Goal: Transaction & Acquisition: Purchase product/service

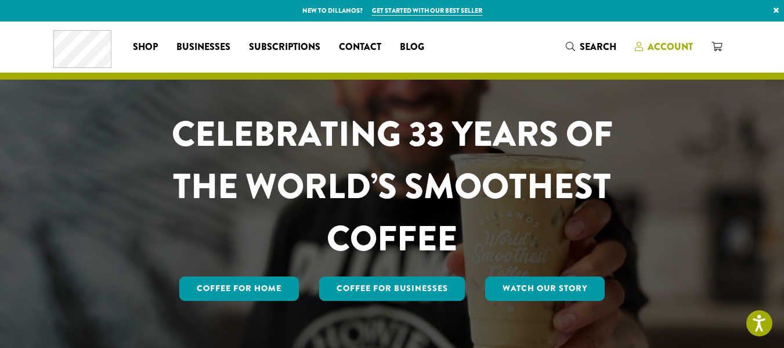
click at [693, 49] on span "Account" at bounding box center [670, 46] width 45 height 13
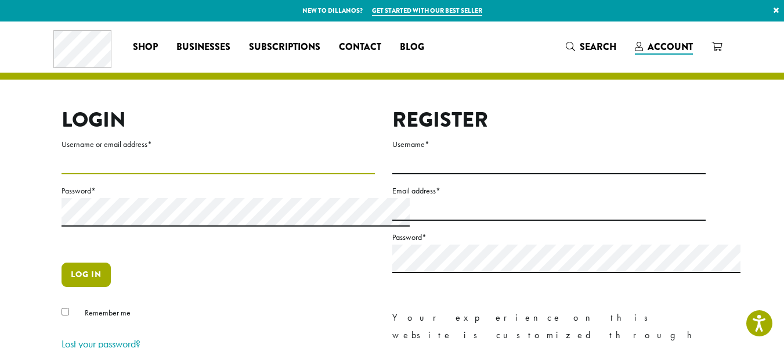
type input "**********"
click at [62, 287] on button "Log in" at bounding box center [86, 274] width 49 height 24
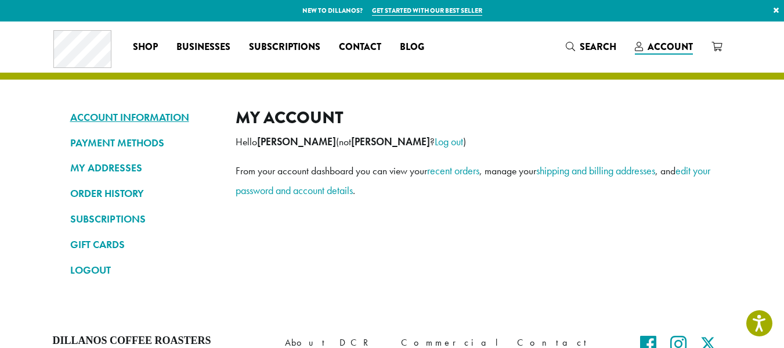
click at [96, 126] on link "ACCOUNT INFORMATION" at bounding box center [144, 117] width 148 height 20
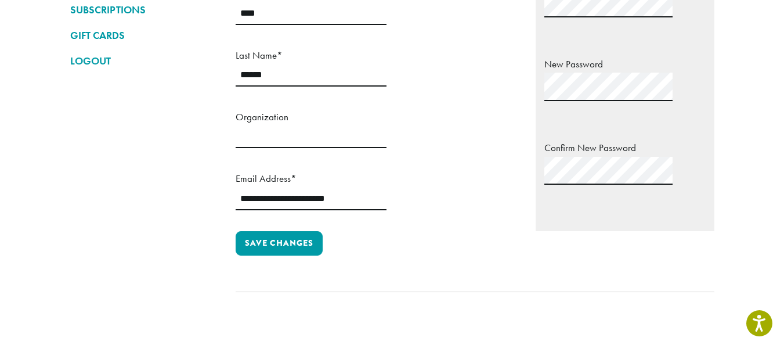
scroll to position [116, 0]
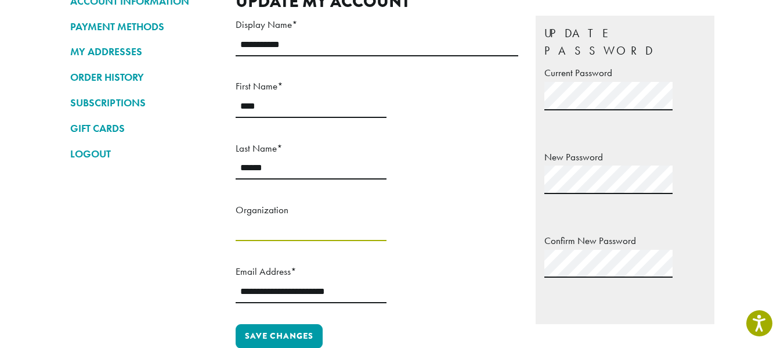
click at [270, 241] on input "Organization" at bounding box center [311, 229] width 151 height 23
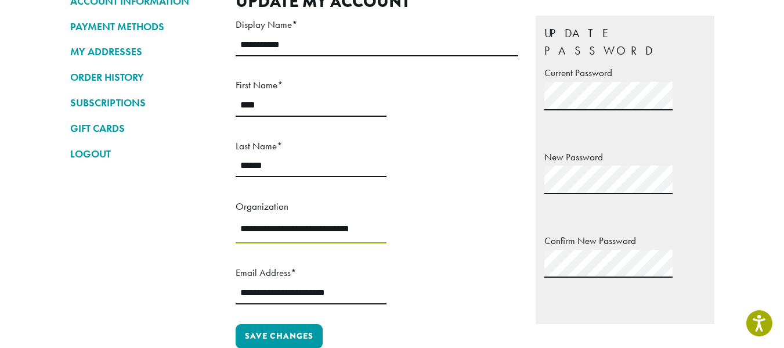
scroll to position [0, 29]
type input "**********"
click at [386, 281] on input "**********" at bounding box center [311, 292] width 151 height 23
drag, startPoint x: 504, startPoint y: 277, endPoint x: 369, endPoint y: 277, distance: 134.6
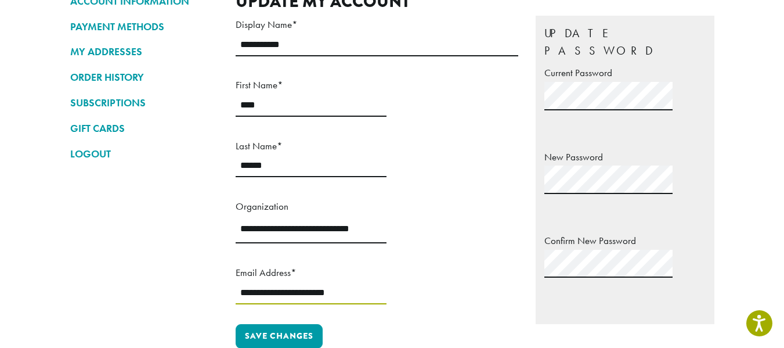
click at [369, 277] on div "**********" at bounding box center [380, 170] width 288 height 308
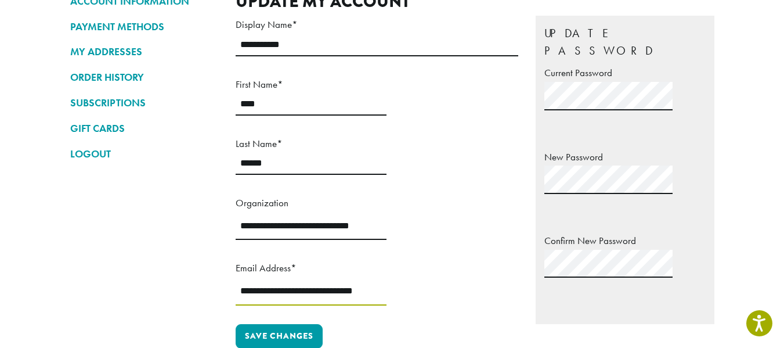
drag, startPoint x: 415, startPoint y: 279, endPoint x: 339, endPoint y: 281, distance: 76.6
click at [339, 281] on div "**********" at bounding box center [380, 170] width 288 height 308
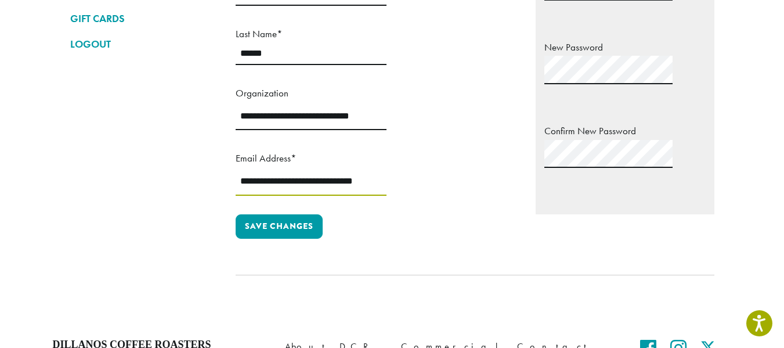
scroll to position [232, 0]
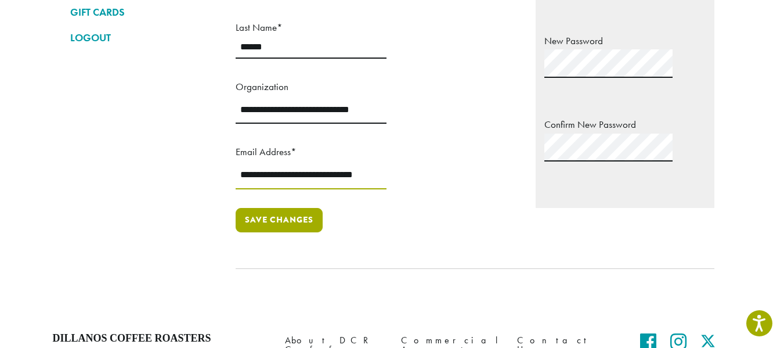
type input "**********"
click at [262, 232] on button "Save changes" at bounding box center [279, 220] width 87 height 24
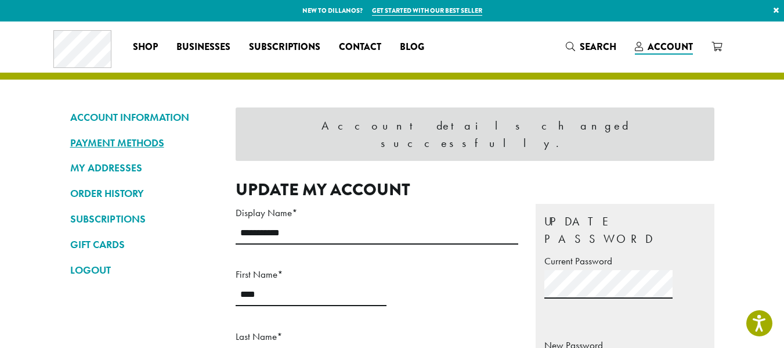
click at [70, 153] on link "PAYMENT METHODS" at bounding box center [144, 143] width 148 height 20
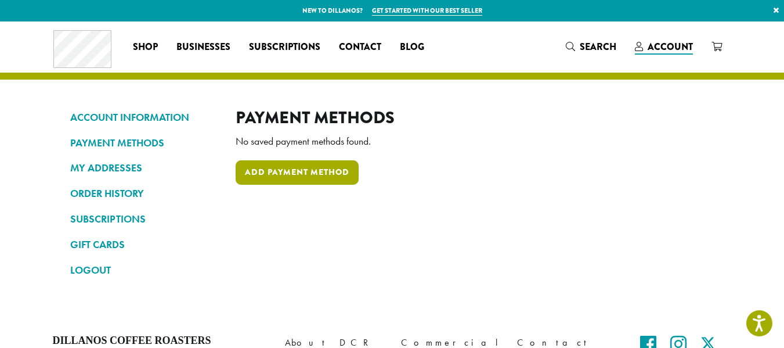
click at [277, 185] on link "Add payment method" at bounding box center [297, 172] width 123 height 24
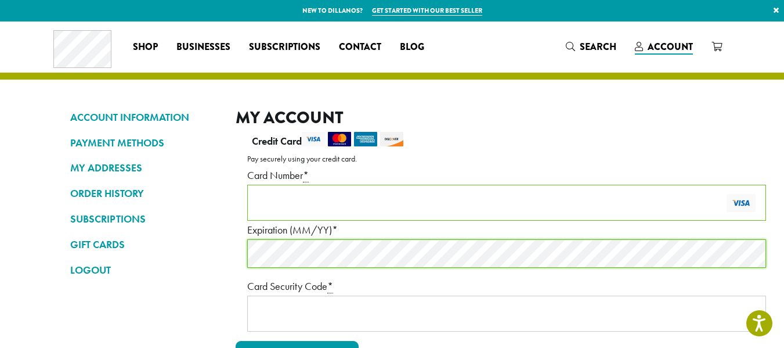
scroll to position [116, 0]
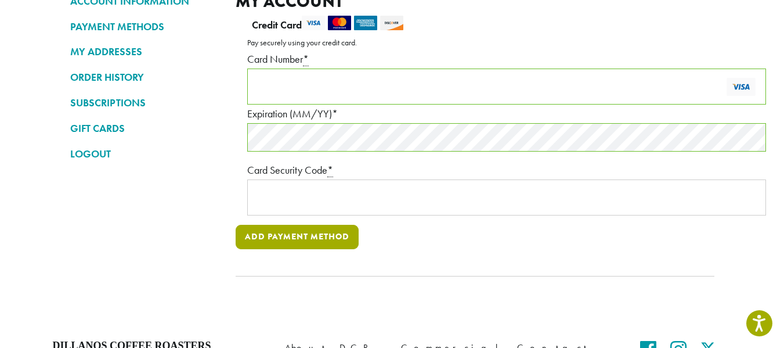
click at [298, 249] on button "Add payment method" at bounding box center [297, 237] width 123 height 24
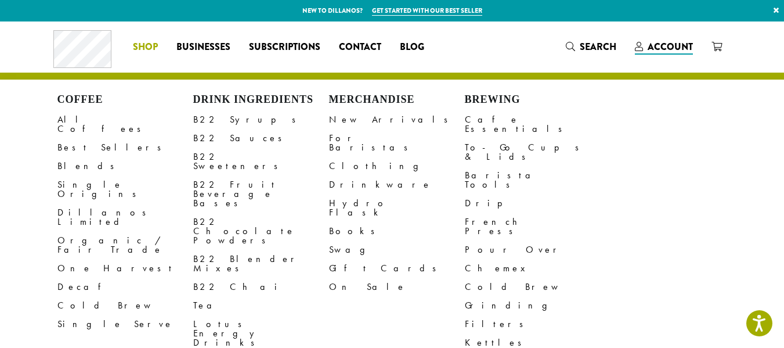
click at [133, 48] on span "Shop" at bounding box center [145, 47] width 25 height 15
click at [57, 133] on link "All Coffees" at bounding box center [125, 124] width 136 height 28
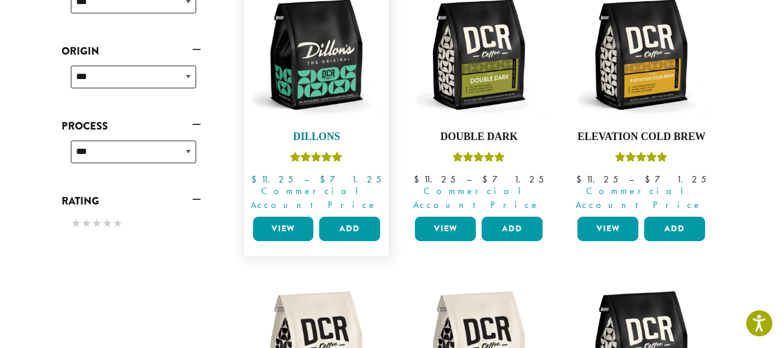
scroll to position [522, 0]
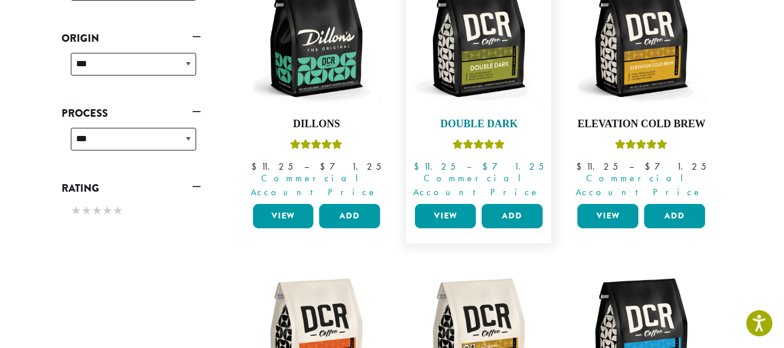
click at [503, 109] on img at bounding box center [478, 41] width 133 height 133
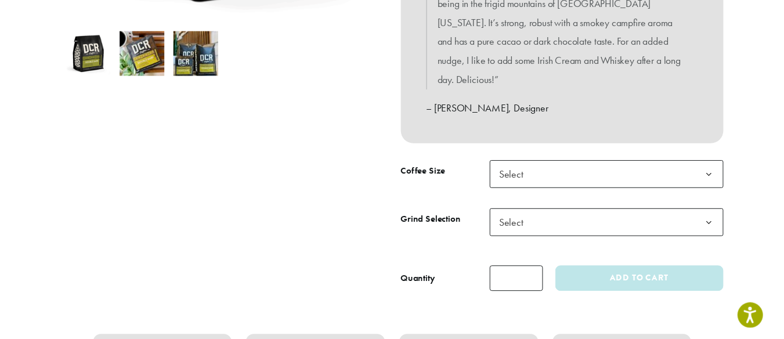
scroll to position [464, 0]
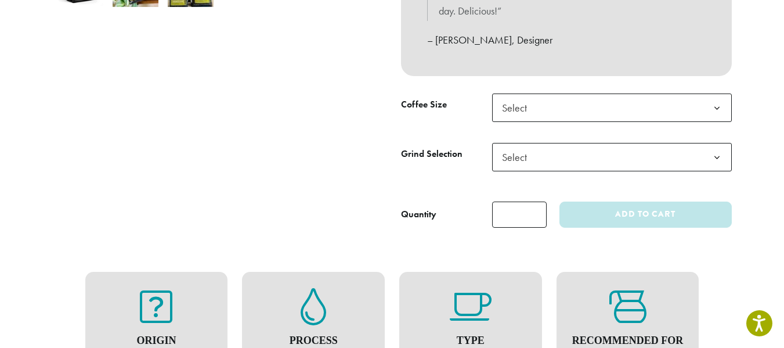
click at [731, 122] on b at bounding box center [717, 108] width 28 height 28
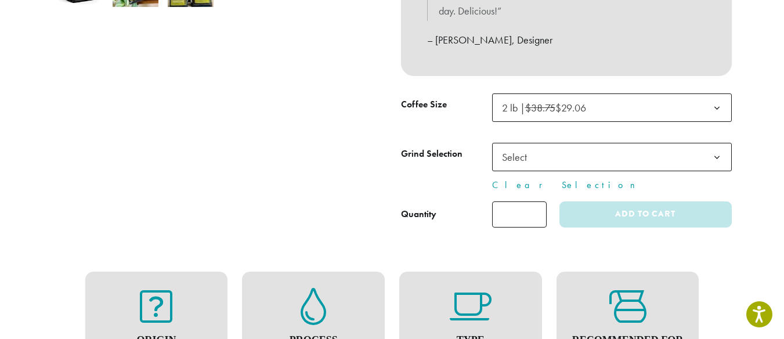
click at [731, 172] on b at bounding box center [717, 157] width 28 height 28
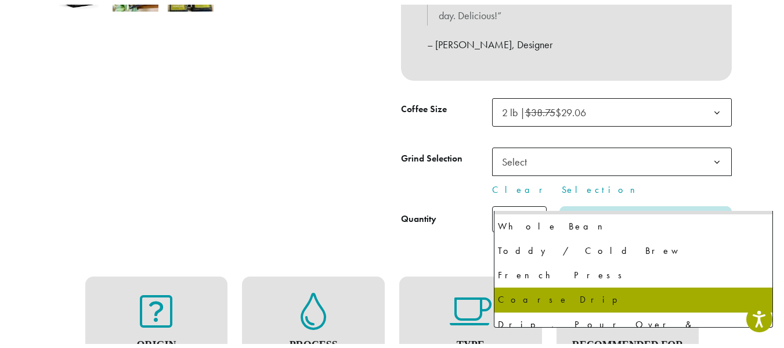
scroll to position [0, 0]
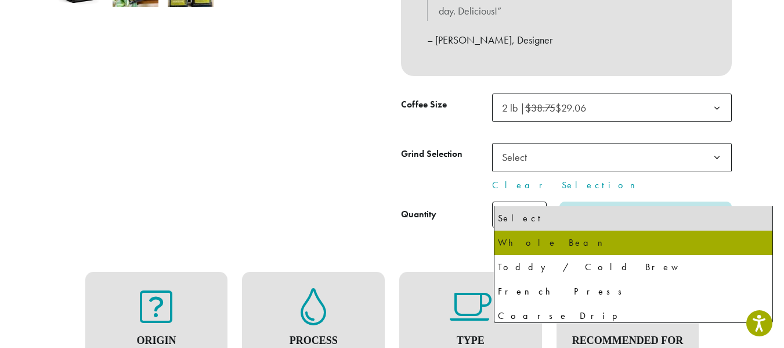
select select "**********"
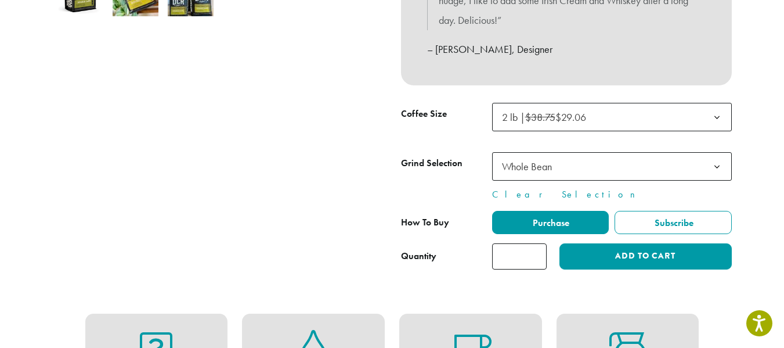
scroll to position [580, 0]
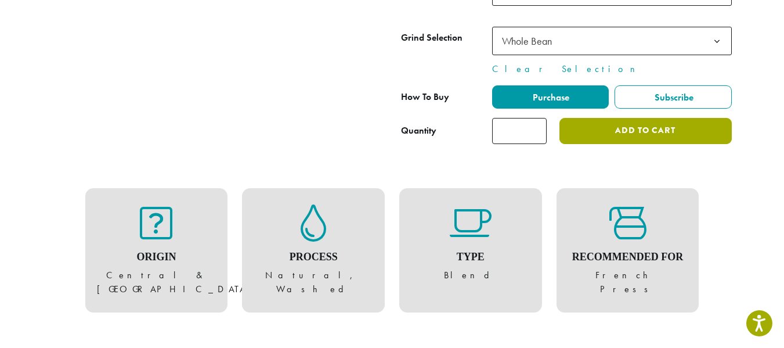
click at [668, 144] on button "Add to cart" at bounding box center [645, 131] width 172 height 26
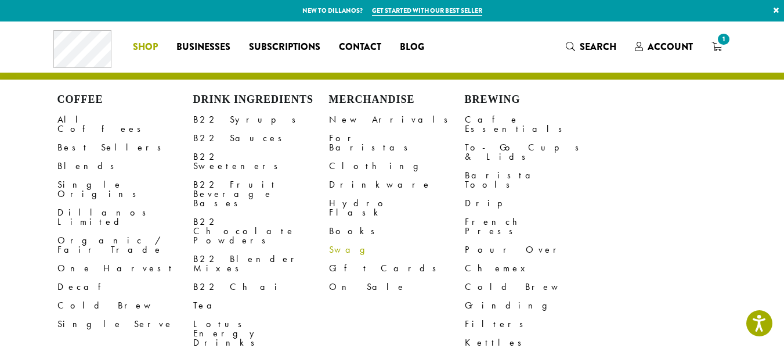
click at [334, 259] on link "Swag" at bounding box center [397, 249] width 136 height 19
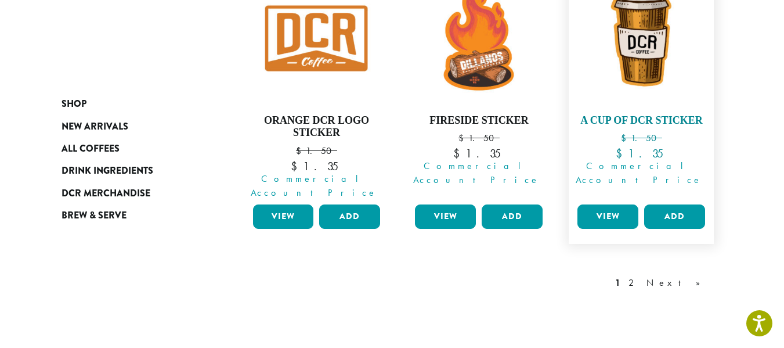
scroll to position [1235, 0]
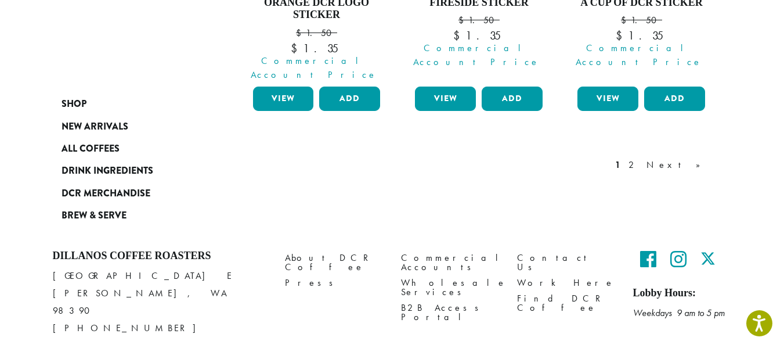
click at [711, 172] on link "Next »" at bounding box center [677, 165] width 67 height 14
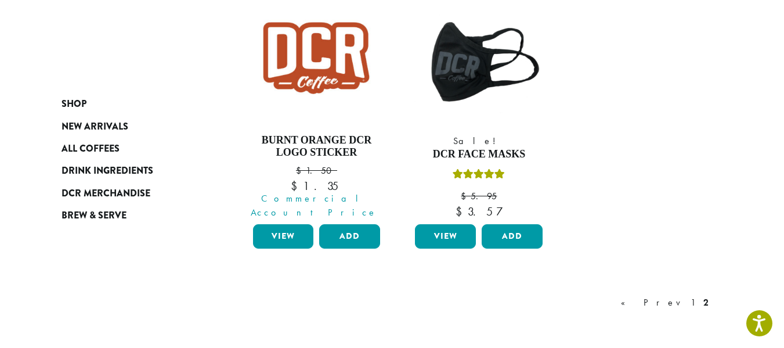
scroll to position [986, 0]
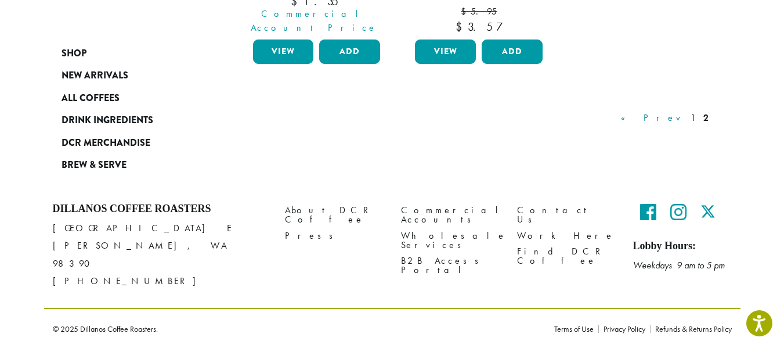
click at [685, 125] on link "« Prev" at bounding box center [652, 118] width 66 height 14
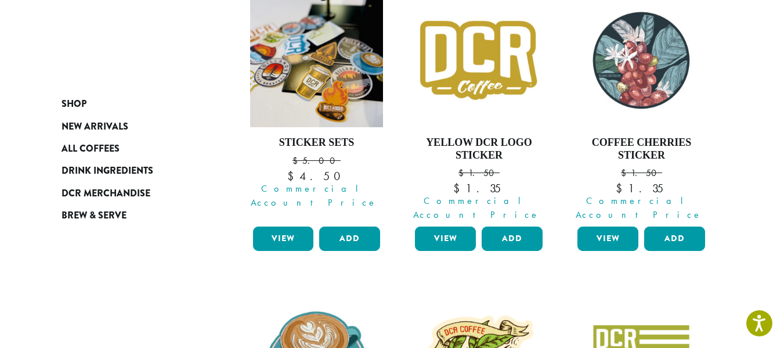
scroll to position [211, 0]
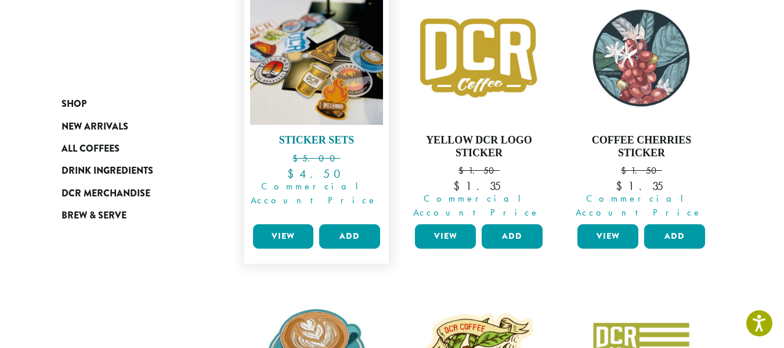
click at [317, 125] on img at bounding box center [316, 57] width 133 height 133
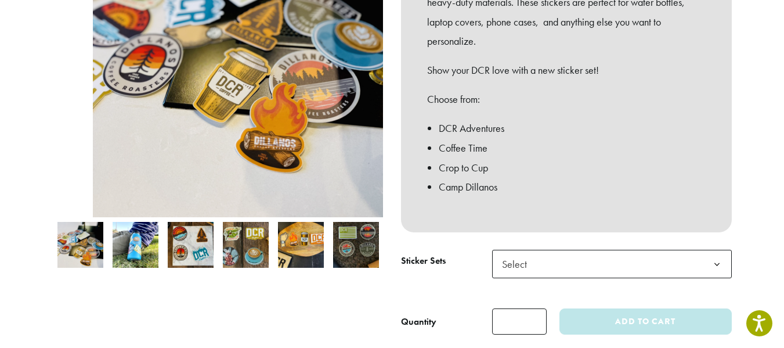
scroll to position [290, 0]
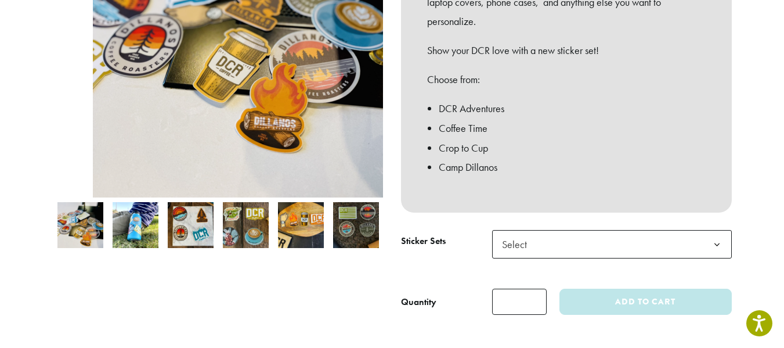
click at [113, 238] on img at bounding box center [136, 225] width 46 height 46
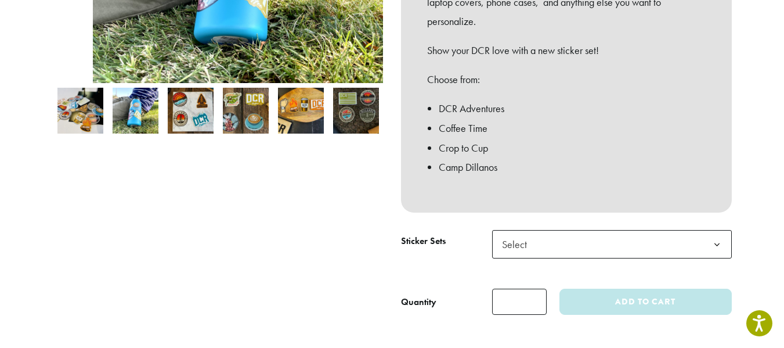
scroll to position [232, 0]
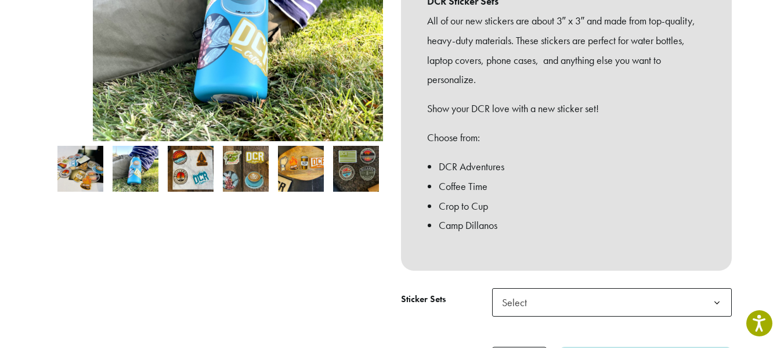
click at [169, 191] on img at bounding box center [191, 169] width 46 height 46
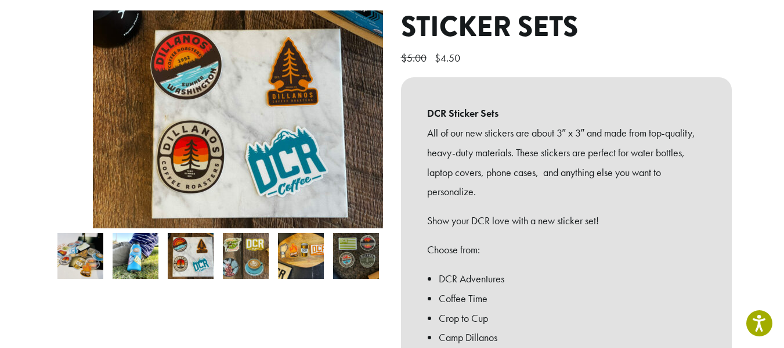
scroll to position [116, 0]
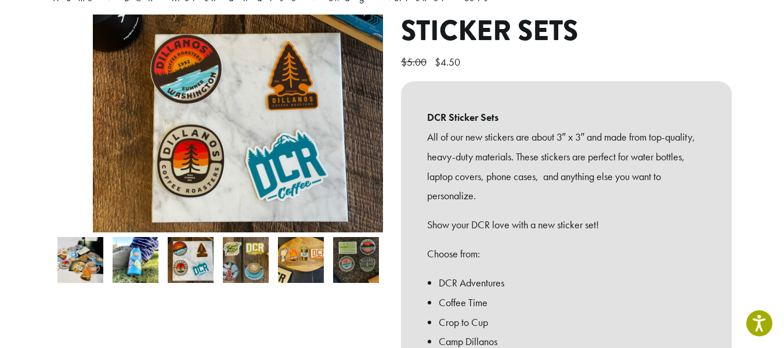
click at [234, 280] on img at bounding box center [246, 260] width 46 height 46
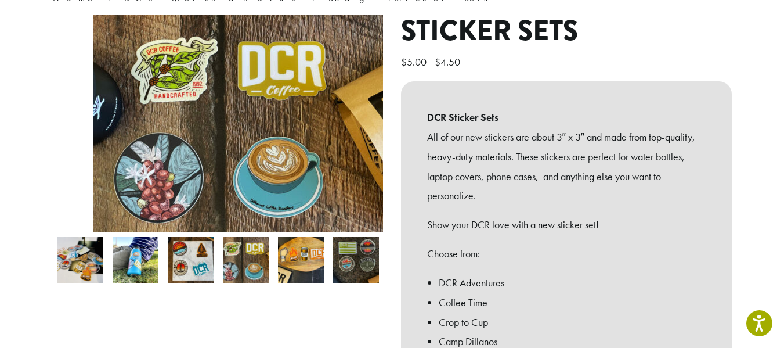
click at [280, 279] on img at bounding box center [301, 260] width 46 height 46
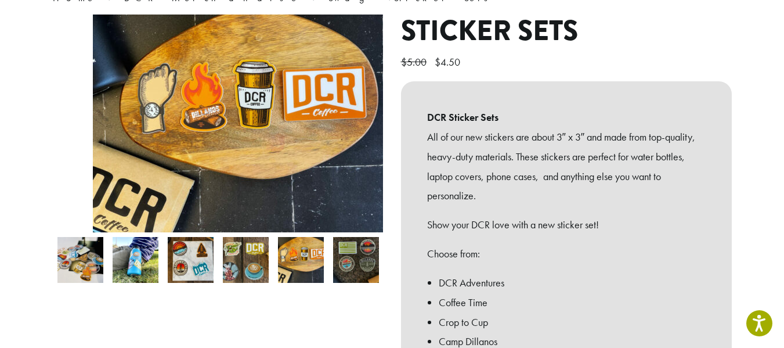
click at [350, 280] on img at bounding box center [356, 260] width 46 height 46
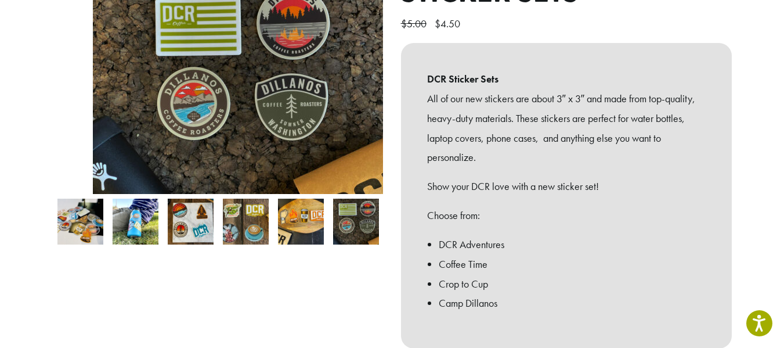
scroll to position [174, 0]
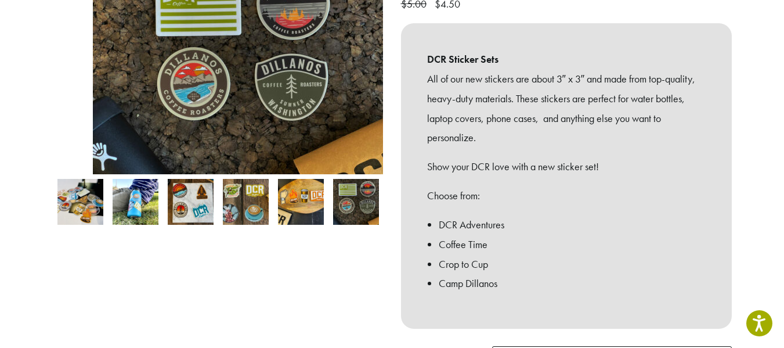
click at [171, 225] on img at bounding box center [191, 202] width 46 height 46
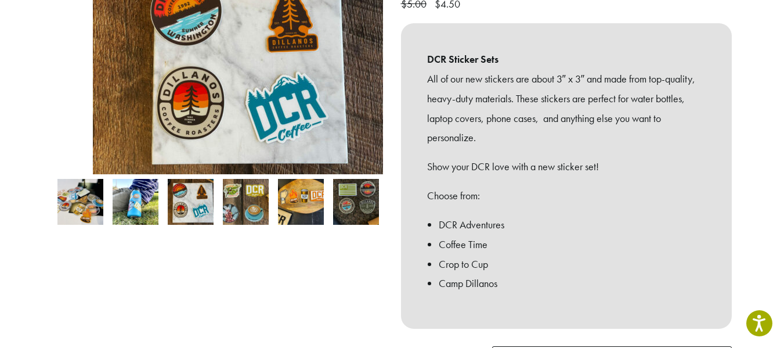
click at [354, 221] on img at bounding box center [356, 202] width 46 height 46
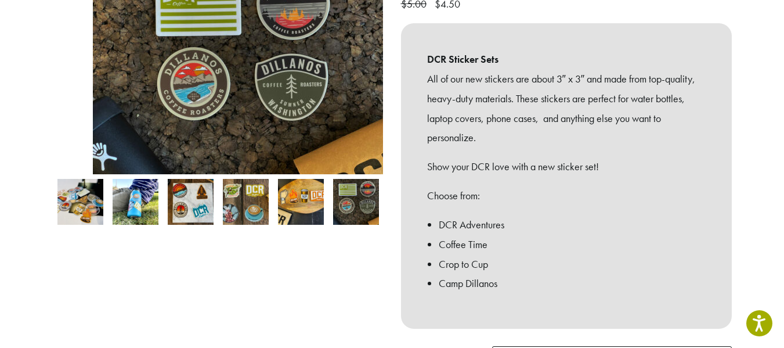
click at [281, 215] on img at bounding box center [301, 202] width 46 height 46
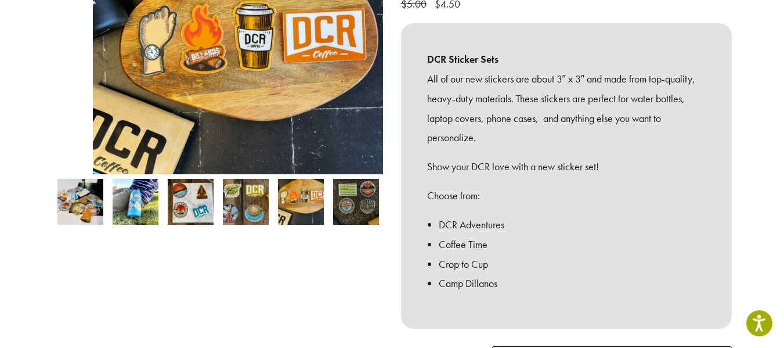
click at [237, 219] on img at bounding box center [246, 202] width 46 height 46
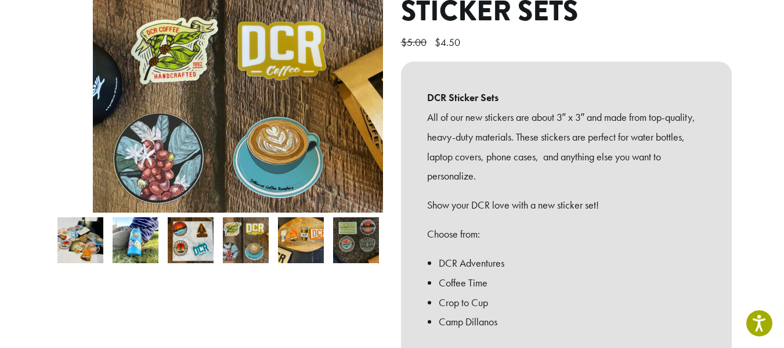
scroll to position [116, 0]
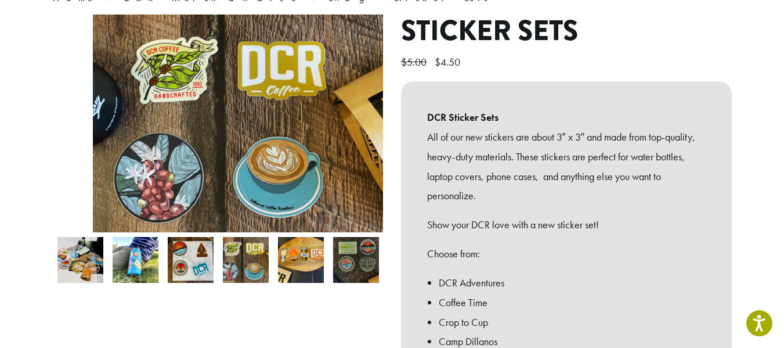
click at [287, 276] on img at bounding box center [301, 260] width 46 height 46
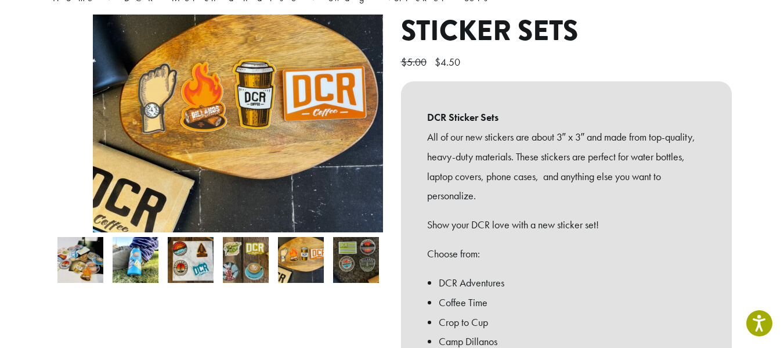
click at [172, 281] on img at bounding box center [191, 260] width 46 height 46
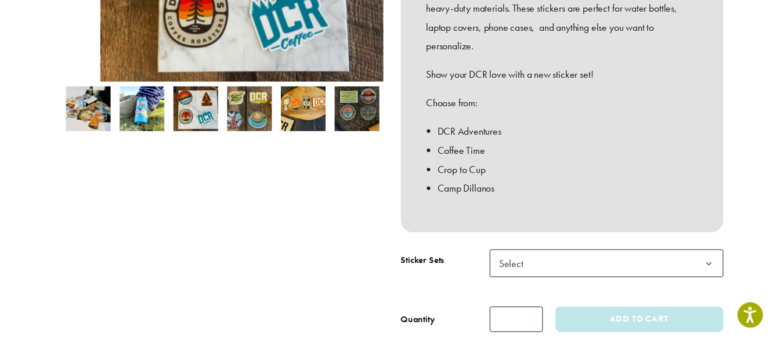
scroll to position [290, 0]
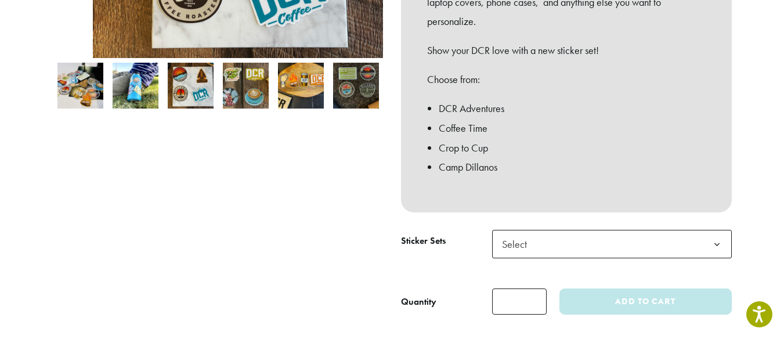
click at [731, 259] on b at bounding box center [717, 244] width 28 height 28
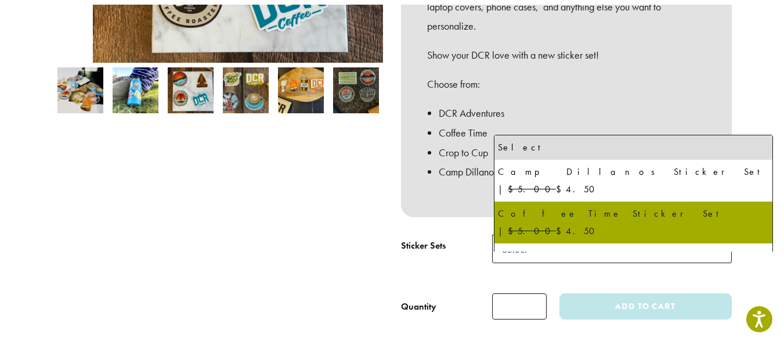
scroll to position [28, 0]
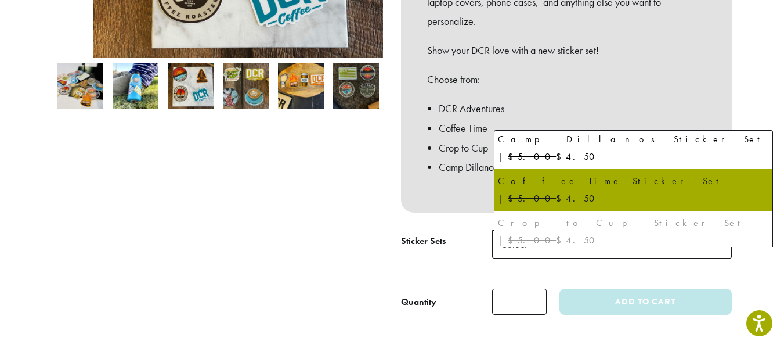
click at [339, 109] on img at bounding box center [356, 86] width 46 height 46
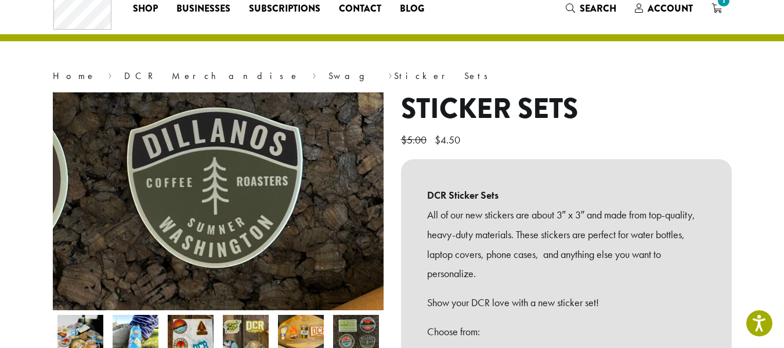
scroll to position [0, 0]
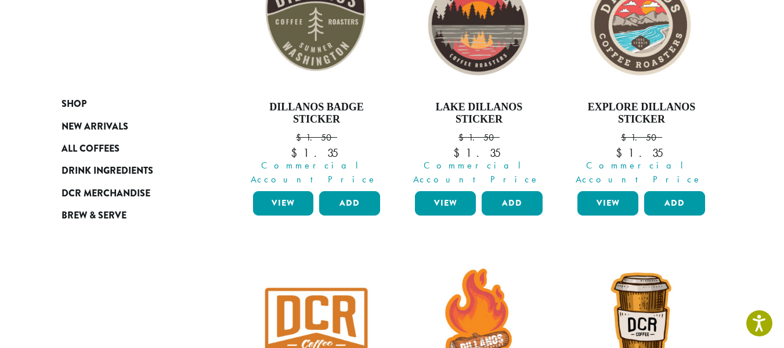
scroll to position [840, 0]
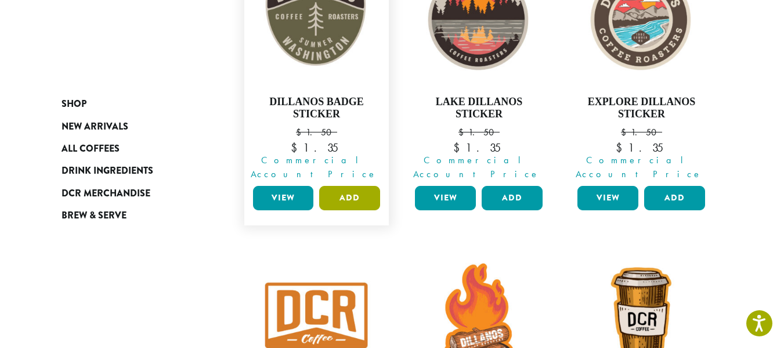
click at [344, 210] on button "Add" at bounding box center [349, 198] width 61 height 24
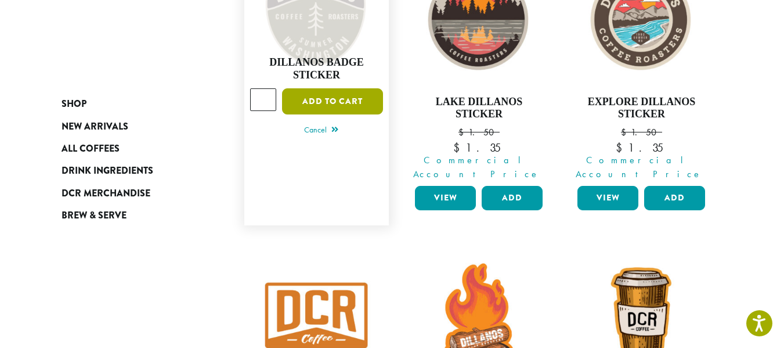
click at [320, 114] on button "Add to cart" at bounding box center [332, 101] width 101 height 26
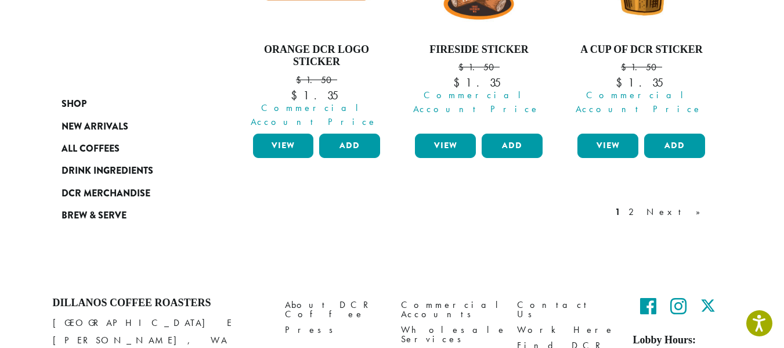
scroll to position [1188, 0]
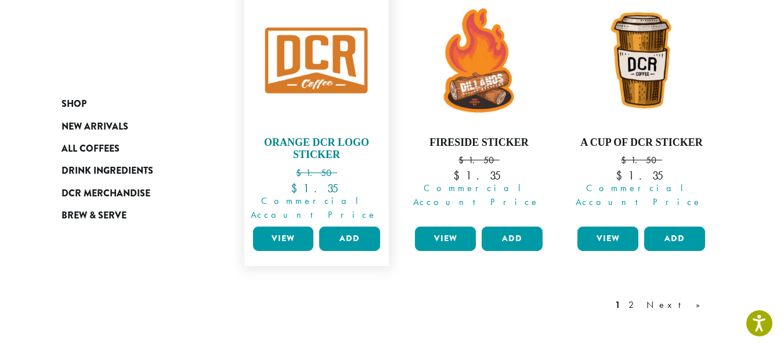
scroll to position [1174, 0]
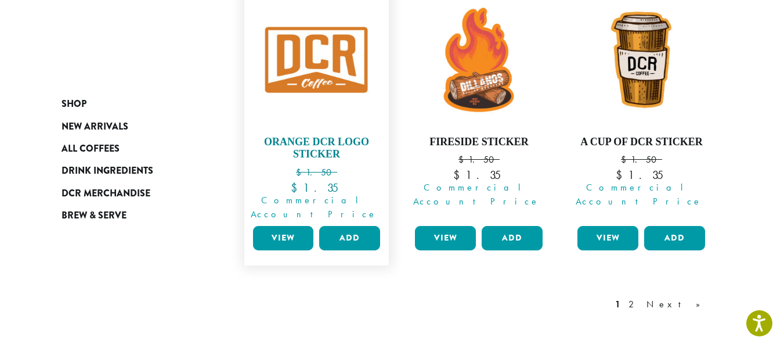
click at [320, 126] on img at bounding box center [316, 59] width 133 height 133
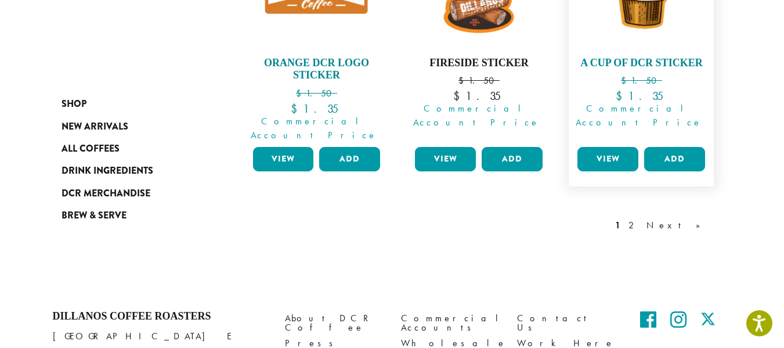
scroll to position [1103, 0]
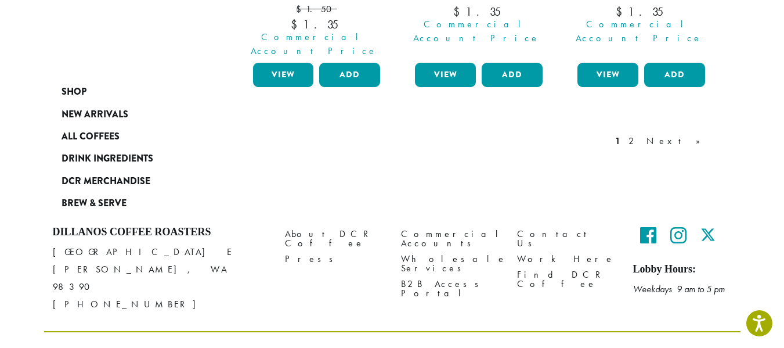
scroll to position [1264, 0]
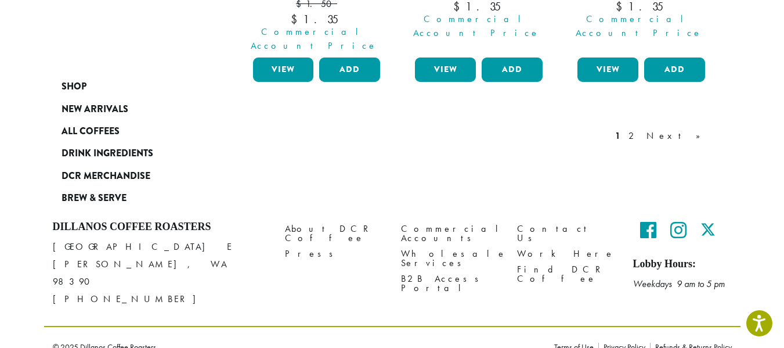
click at [711, 143] on link "Next »" at bounding box center [677, 136] width 67 height 14
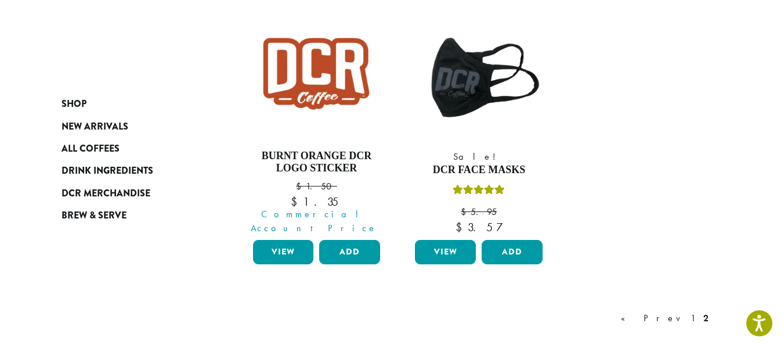
scroll to position [791, 0]
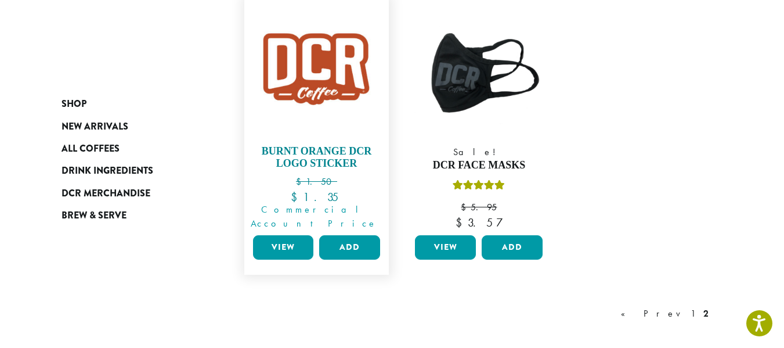
click at [318, 132] on img at bounding box center [316, 68] width 133 height 133
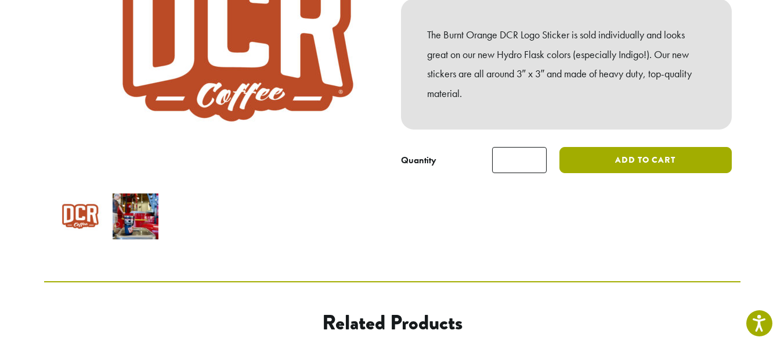
click at [662, 173] on button "Add to cart" at bounding box center [645, 160] width 172 height 26
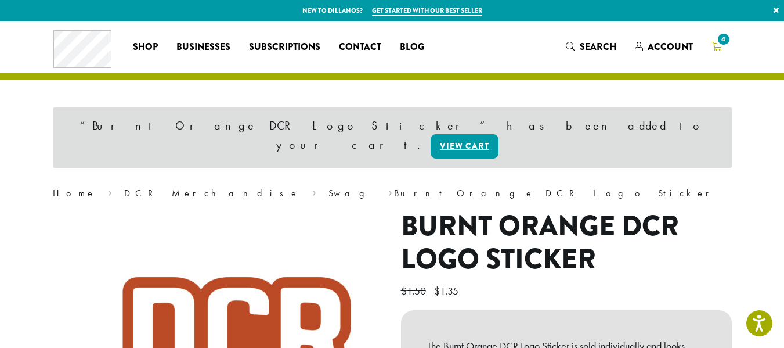
click at [731, 45] on span "4" at bounding box center [723, 39] width 16 height 16
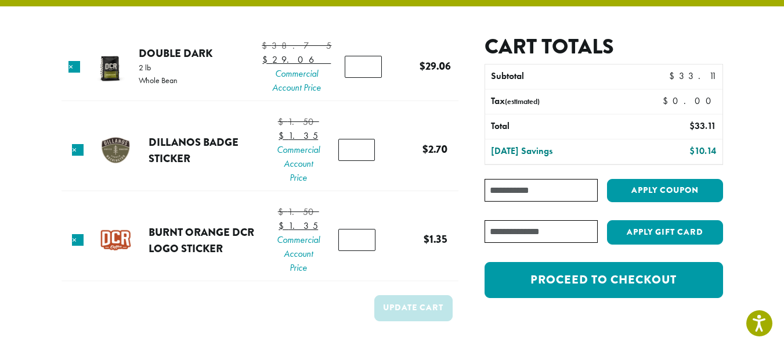
scroll to position [58, 0]
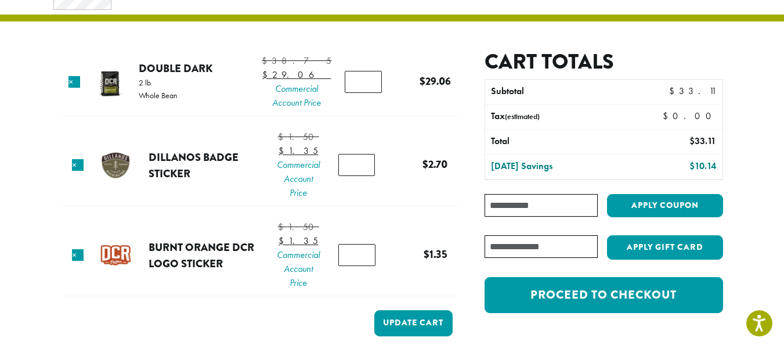
type input "*"
click at [370, 176] on input "*" at bounding box center [356, 165] width 37 height 22
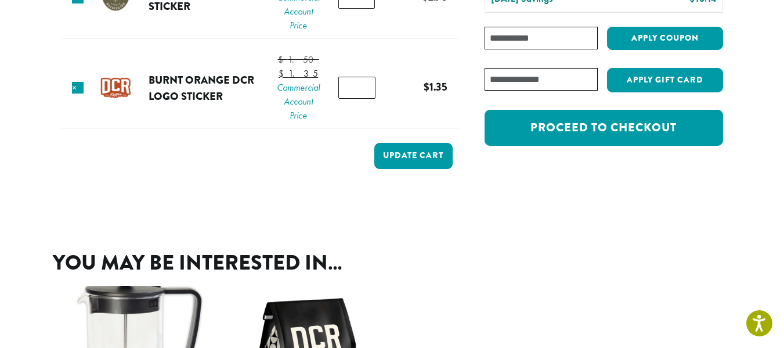
scroll to position [232, 0]
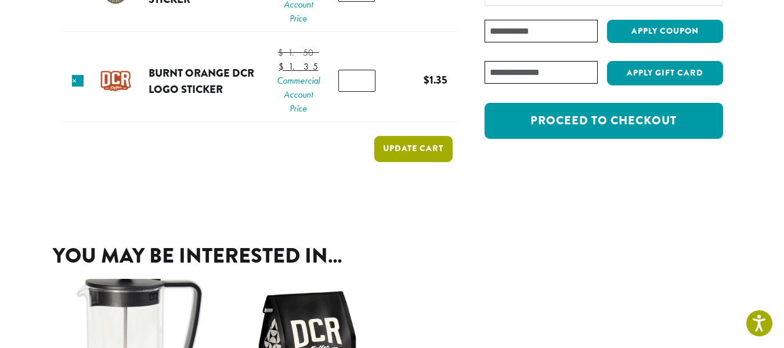
click at [414, 162] on button "Update cart" at bounding box center [413, 149] width 78 height 26
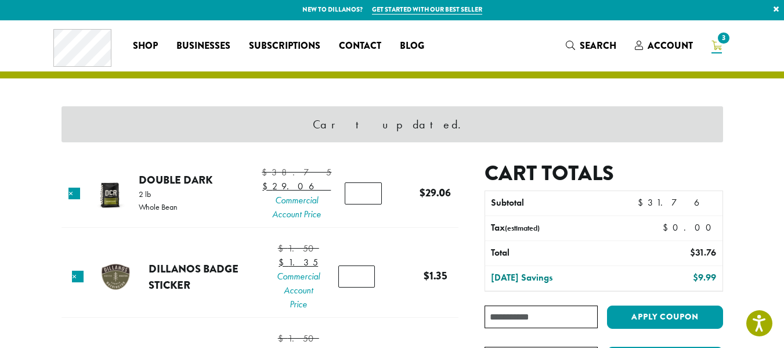
scroll to position [0, 0]
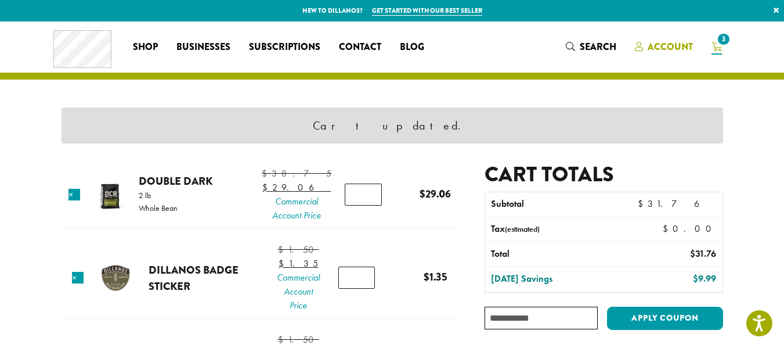
click at [693, 47] on span "Account" at bounding box center [670, 46] width 45 height 13
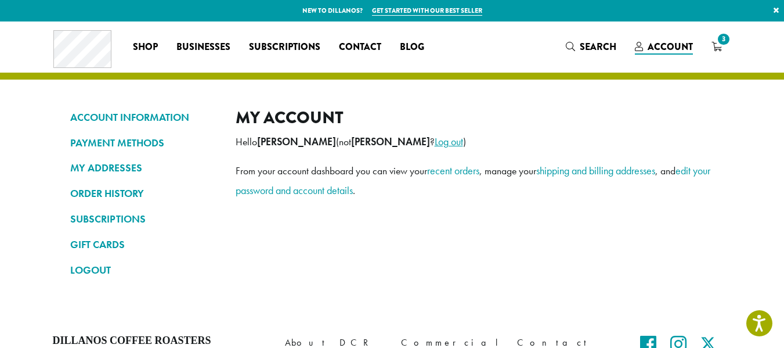
click at [435, 148] on link "Log out" at bounding box center [449, 141] width 28 height 13
